Goal: Task Accomplishment & Management: Use online tool/utility

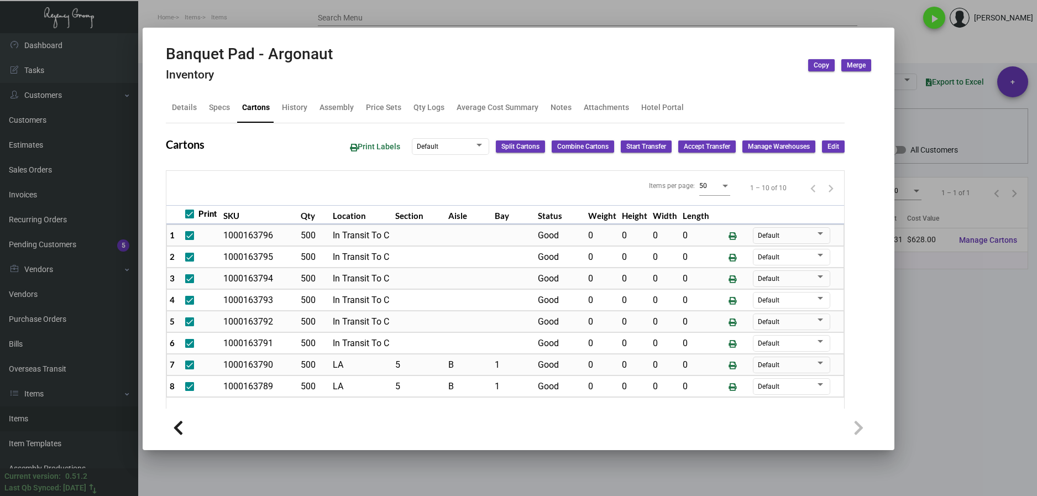
scroll to position [51, 0]
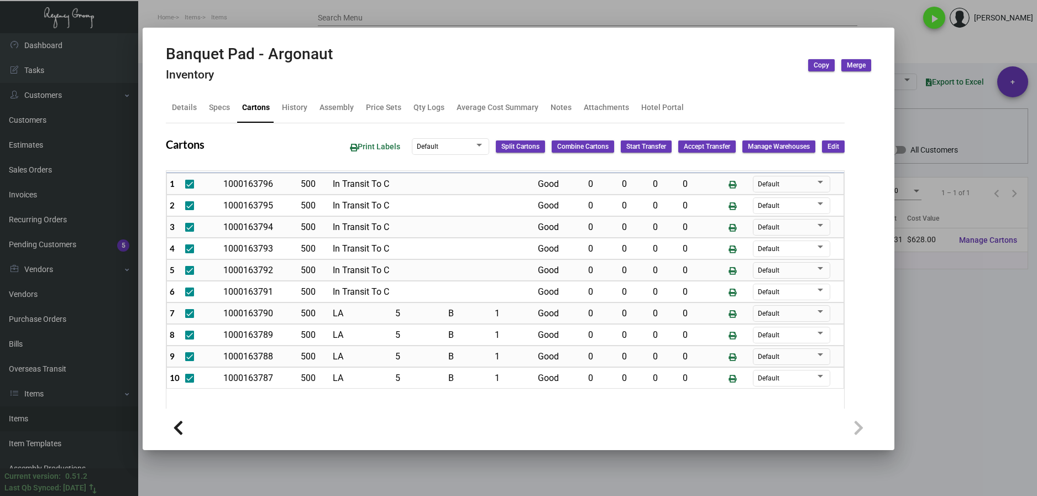
drag, startPoint x: 910, startPoint y: 362, endPoint x: 546, endPoint y: 251, distance: 380.3
click at [910, 360] on div at bounding box center [518, 248] width 1037 height 496
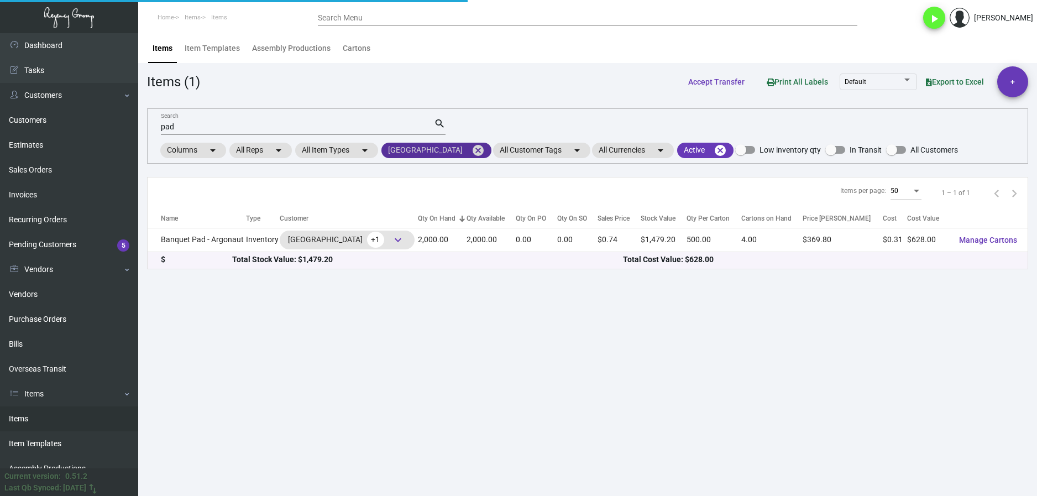
click at [472, 153] on mat-icon "cancel" at bounding box center [478, 150] width 13 height 13
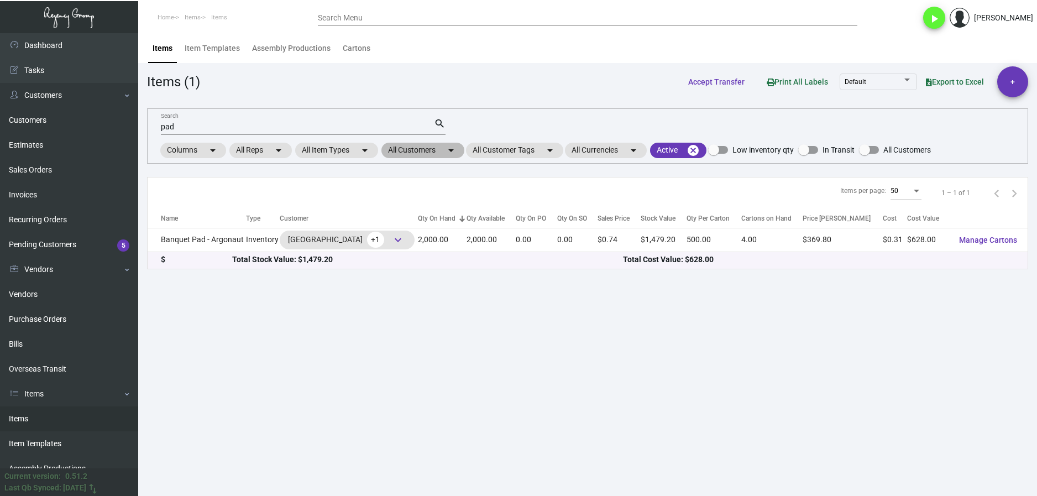
click at [409, 153] on mat-chip "All Customers arrow_drop_down" at bounding box center [423, 150] width 83 height 15
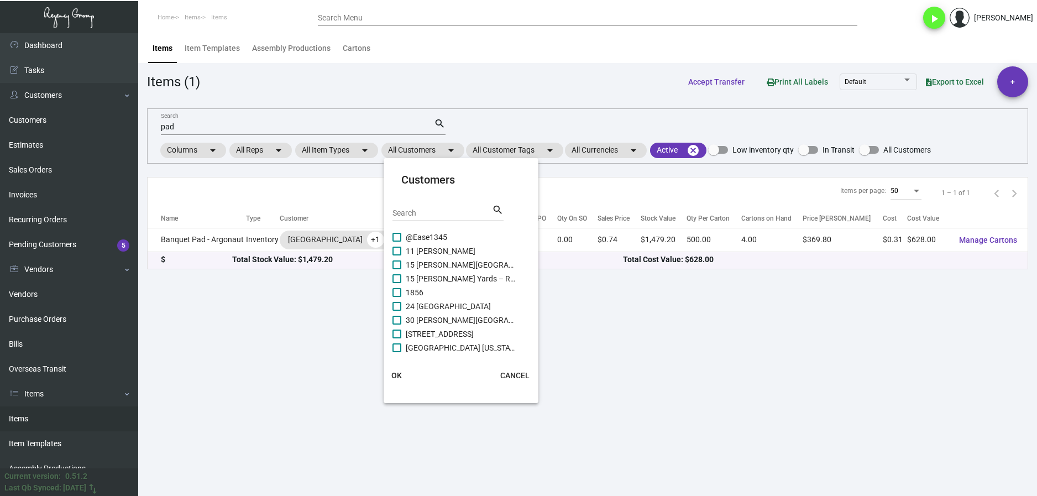
click at [421, 209] on input "Search" at bounding box center [443, 213] width 100 height 9
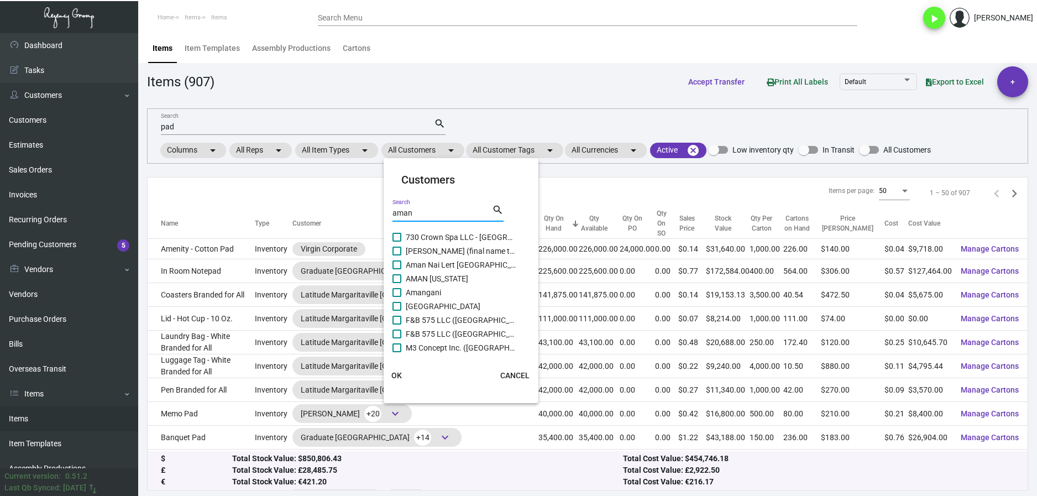
type input "aman"
click at [411, 279] on span "AMAN [US_STATE]" at bounding box center [461, 278] width 111 height 13
click at [397, 283] on input "AMAN [US_STATE]" at bounding box center [396, 283] width 1 height 1
checkbox input "true"
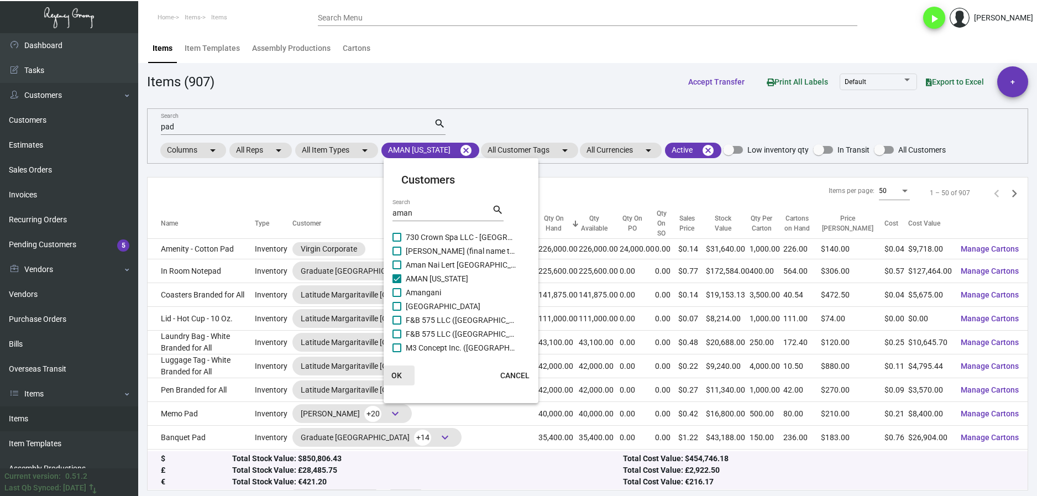
click at [404, 372] on button "OK" at bounding box center [396, 376] width 35 height 20
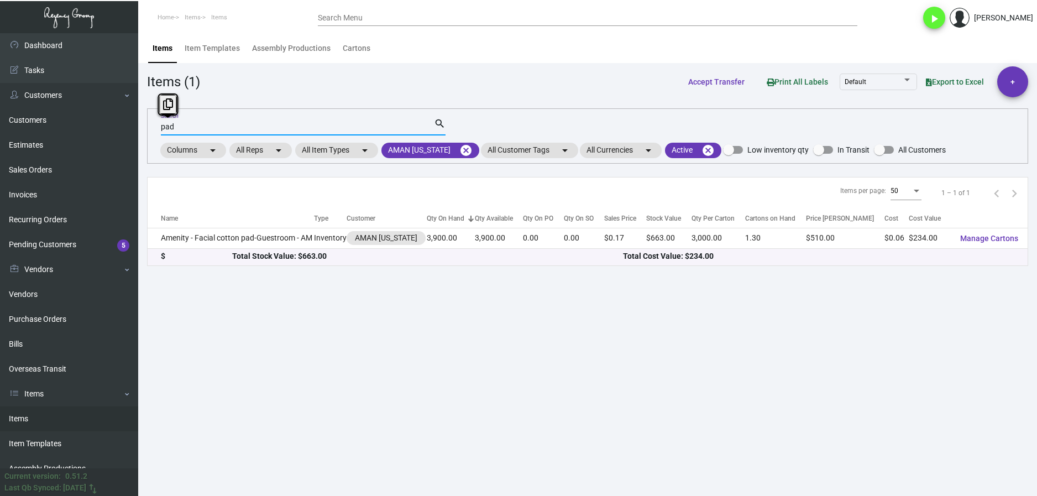
drag, startPoint x: 171, startPoint y: 129, endPoint x: 151, endPoint y: 133, distance: 20.8
click at [154, 133] on div "pad Search search Columns arrow_drop_down All Reps arrow_drop_down All Item Typ…" at bounding box center [587, 135] width 881 height 55
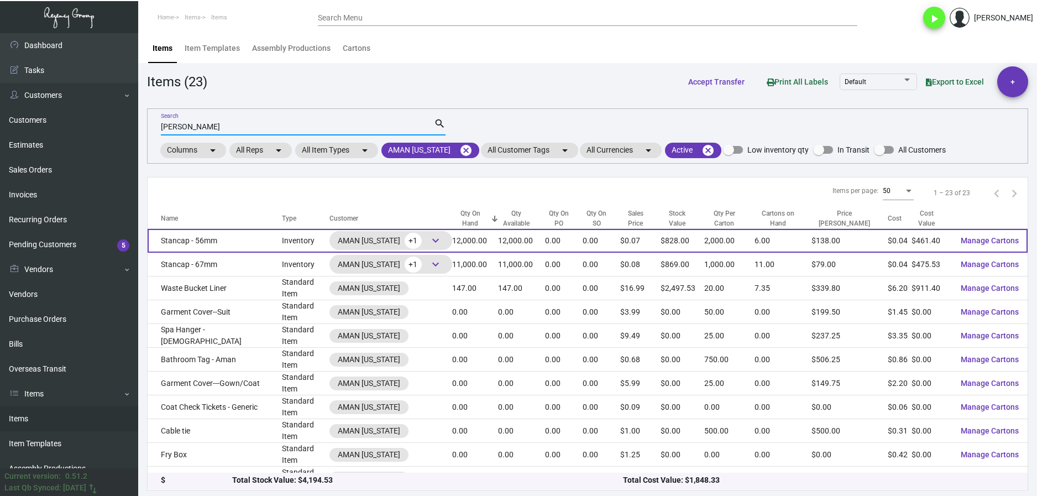
type input "[PERSON_NAME]"
click at [226, 243] on td "Stancap - 56mm" at bounding box center [215, 241] width 134 height 24
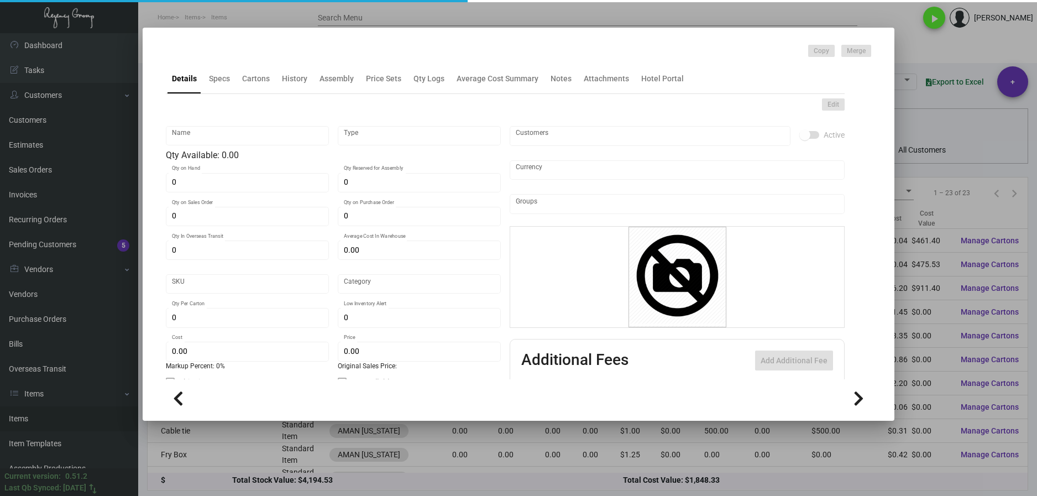
type input "Stancap - 56mm"
type input "Inventory"
type input "12,000"
type input "$ 0.03845"
type input "Standard"
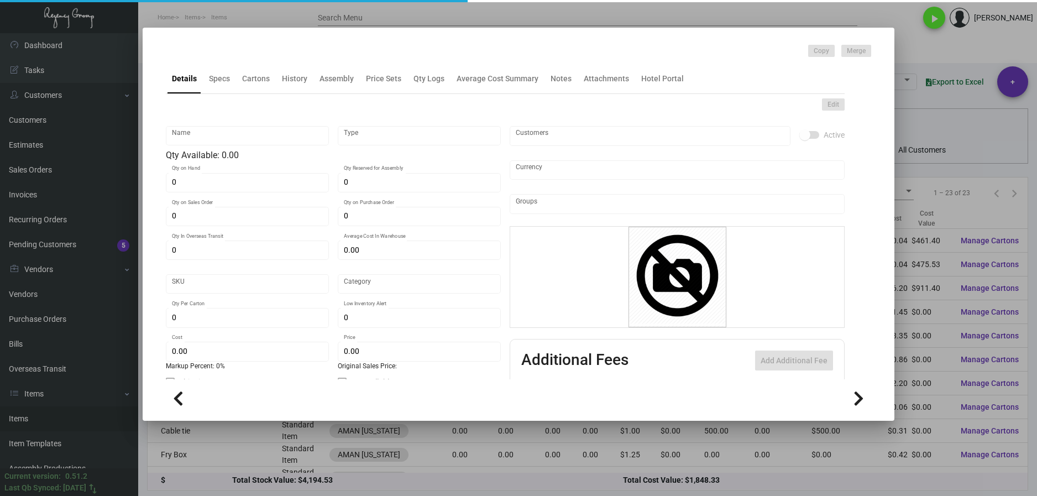
type input "2,000"
type input "$ 0.03845"
type input "$ 0.069"
checkbox input "true"
type input "United States Dollar $"
